Goal: Navigation & Orientation: Find specific page/section

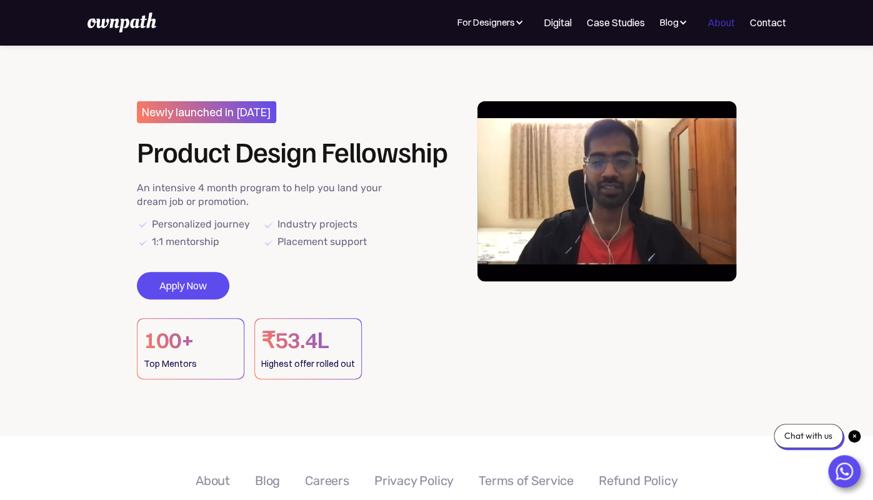
click at [732, 26] on link "About" at bounding box center [720, 22] width 27 height 15
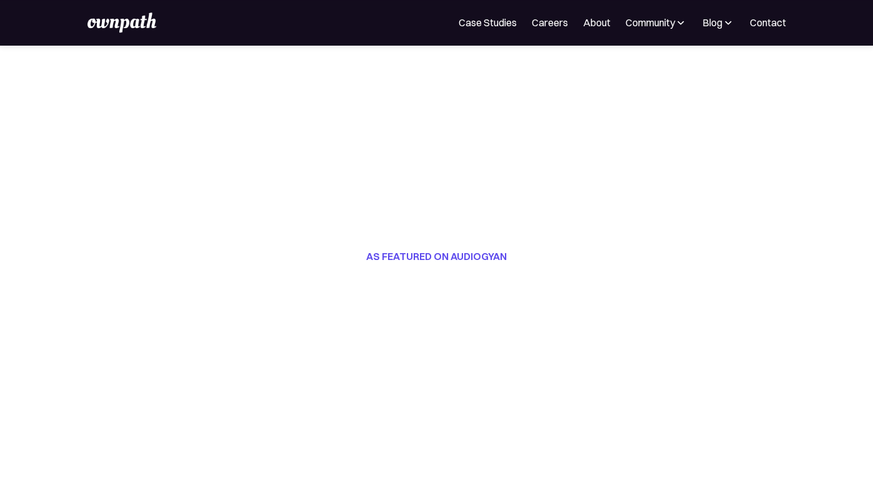
scroll to position [309, 0]
click at [676, 22] on img at bounding box center [680, 22] width 12 height 12
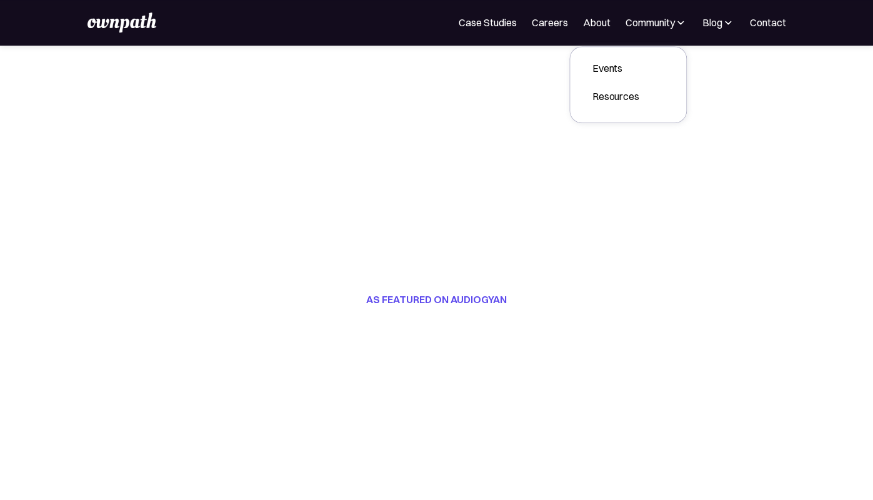
click at [595, 24] on link "About" at bounding box center [595, 22] width 27 height 15
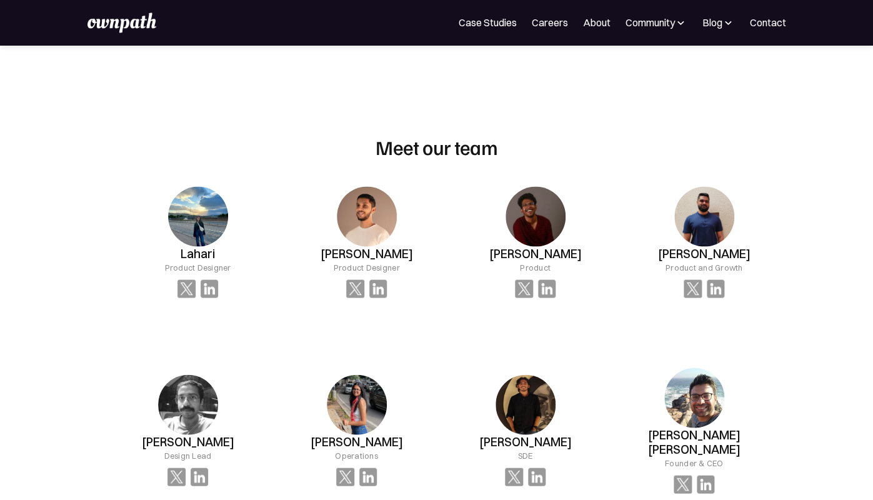
scroll to position [777, 0]
click at [548, 12] on div "For Companies Case Studies Careers About Community Events Resources Design Resi…" at bounding box center [436, 22] width 698 height 20
click at [546, 18] on link "Careers" at bounding box center [549, 22] width 36 height 15
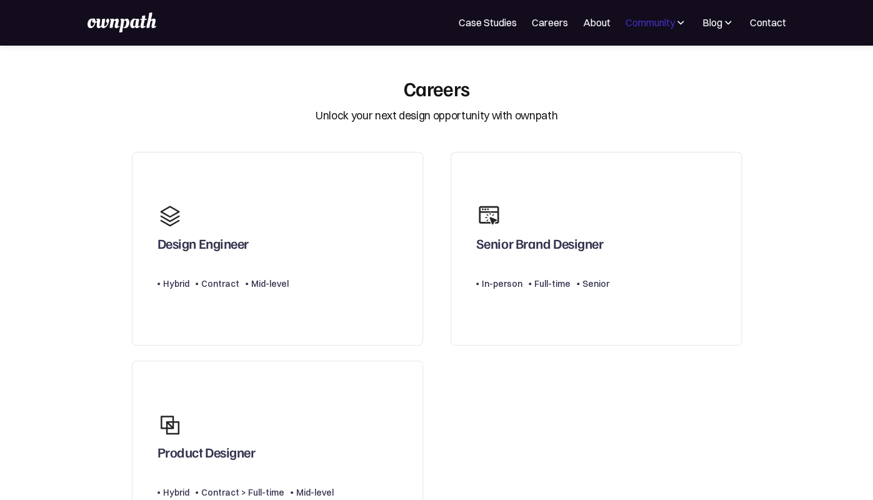
click at [662, 27] on div "Community" at bounding box center [649, 22] width 49 height 15
click at [486, 20] on link "Case Studies" at bounding box center [487, 22] width 58 height 15
